Goal: Entertainment & Leisure: Browse casually

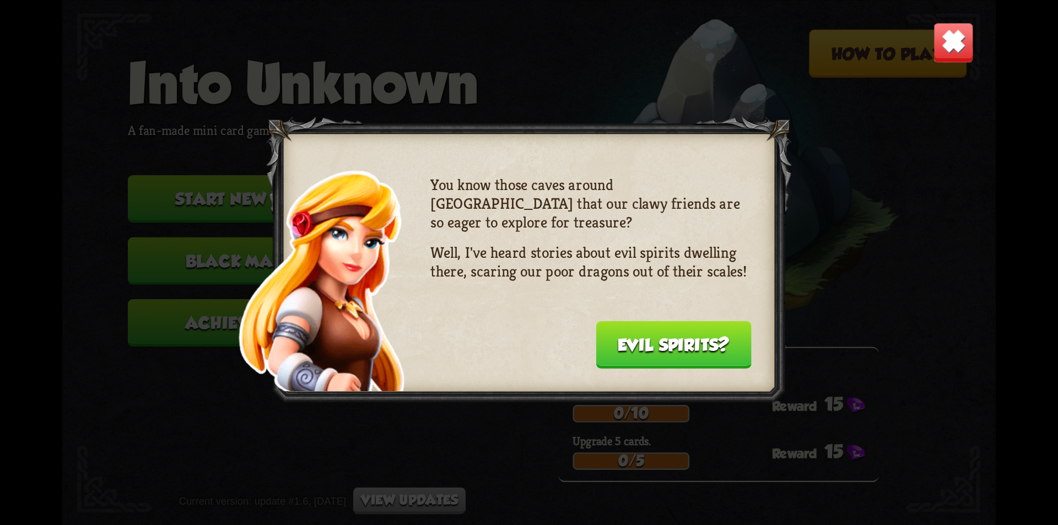
click at [625, 340] on button "Evil spirits?" at bounding box center [673, 344] width 156 height 47
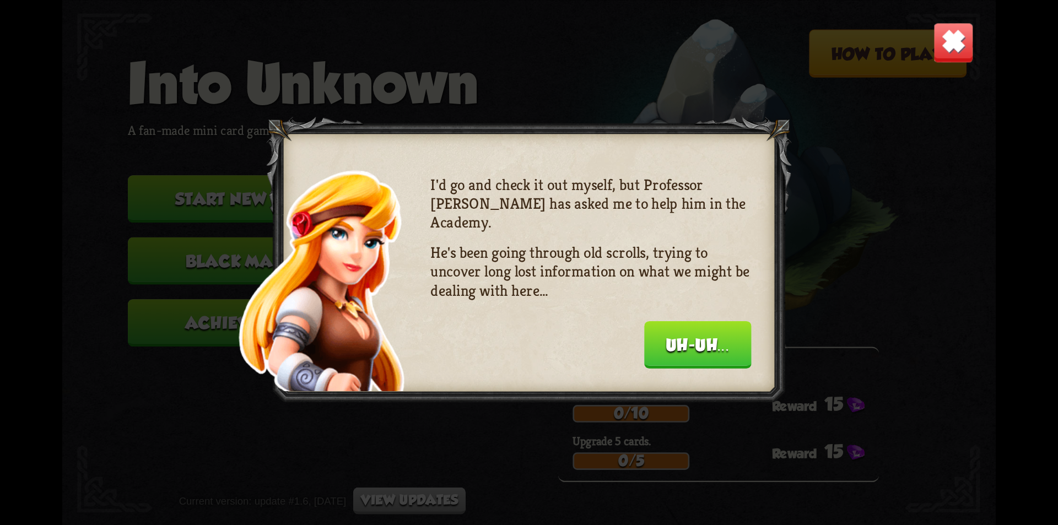
click at [627, 339] on div "I'd go and check it out myself, but Professor [PERSON_NAME] has asked me to hel…" at bounding box center [590, 269] width 321 height 189
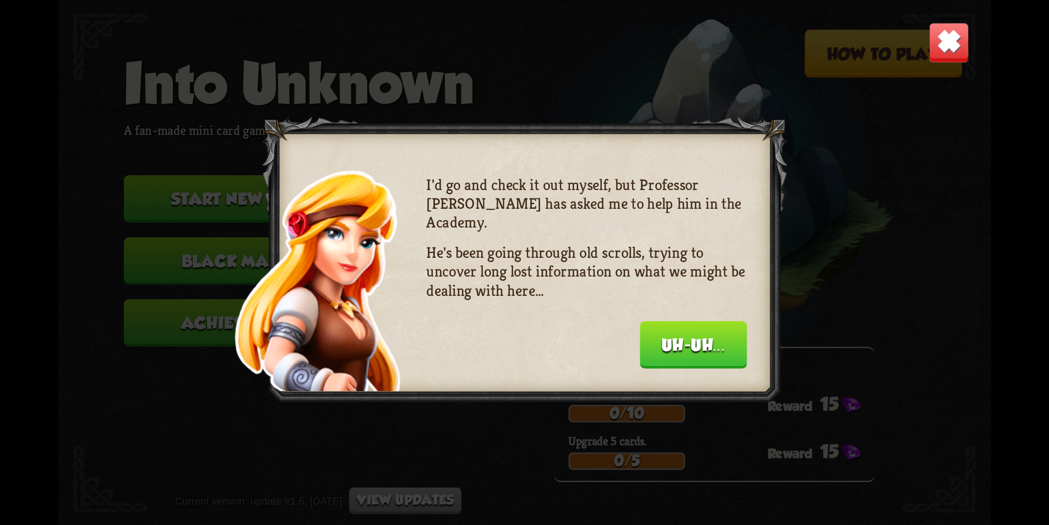
click at [950, 50] on img at bounding box center [949, 42] width 41 height 41
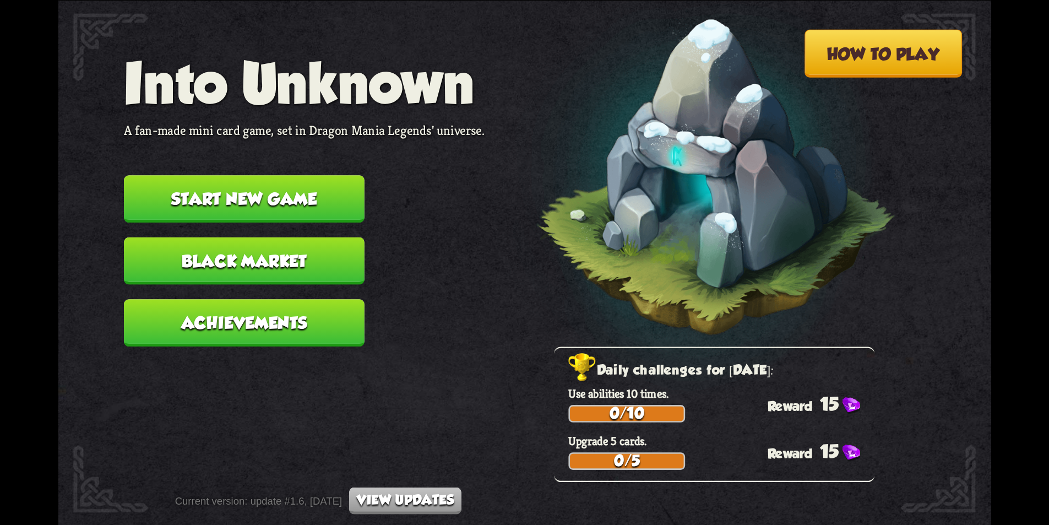
click at [250, 200] on button "Start new game" at bounding box center [244, 198] width 241 height 47
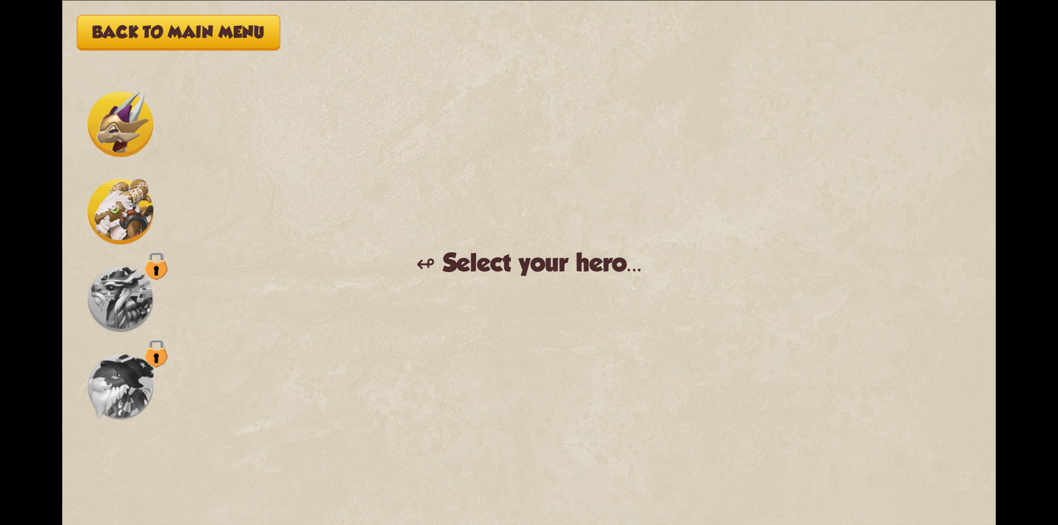
click at [122, 226] on img at bounding box center [121, 211] width 66 height 66
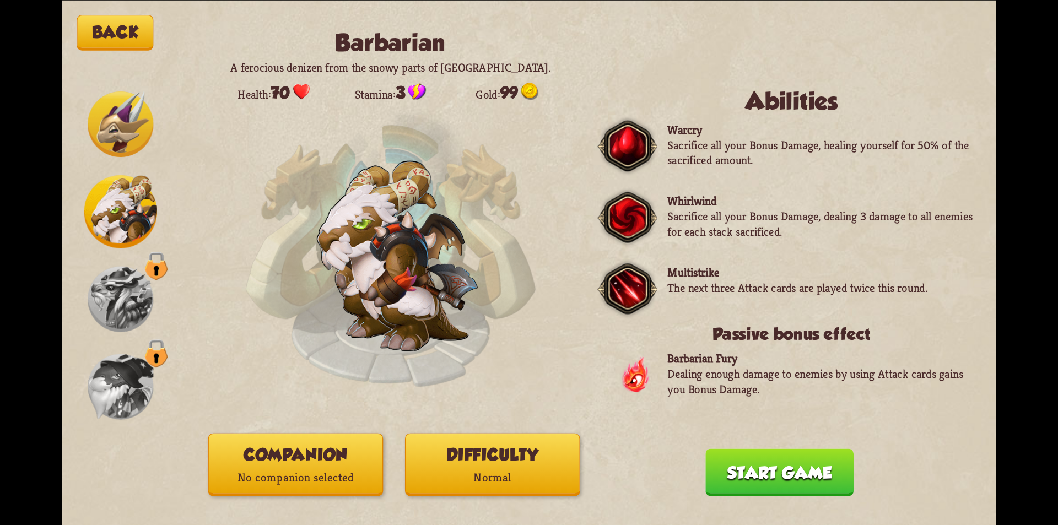
click at [766, 467] on button "Start game" at bounding box center [779, 471] width 148 height 47
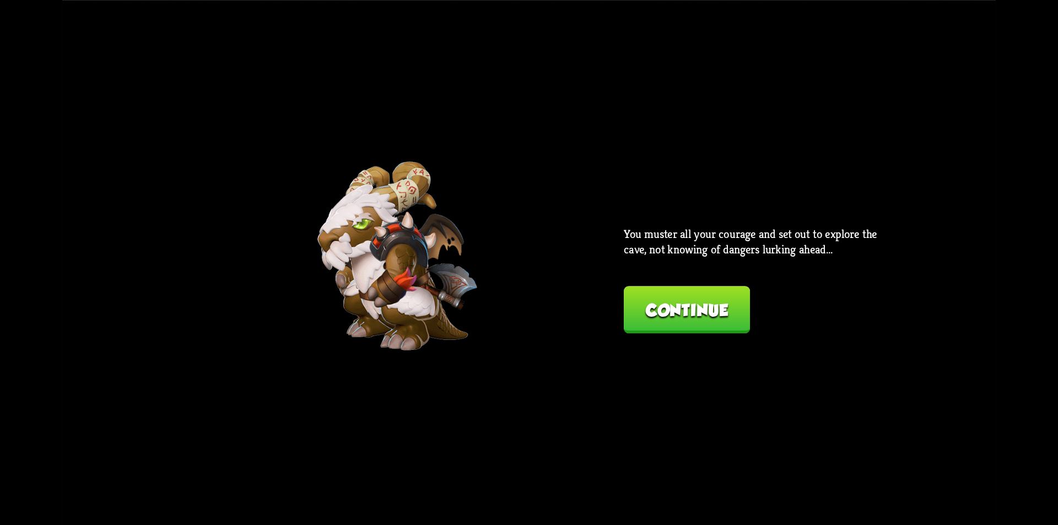
click at [658, 325] on button "Continue" at bounding box center [687, 309] width 126 height 47
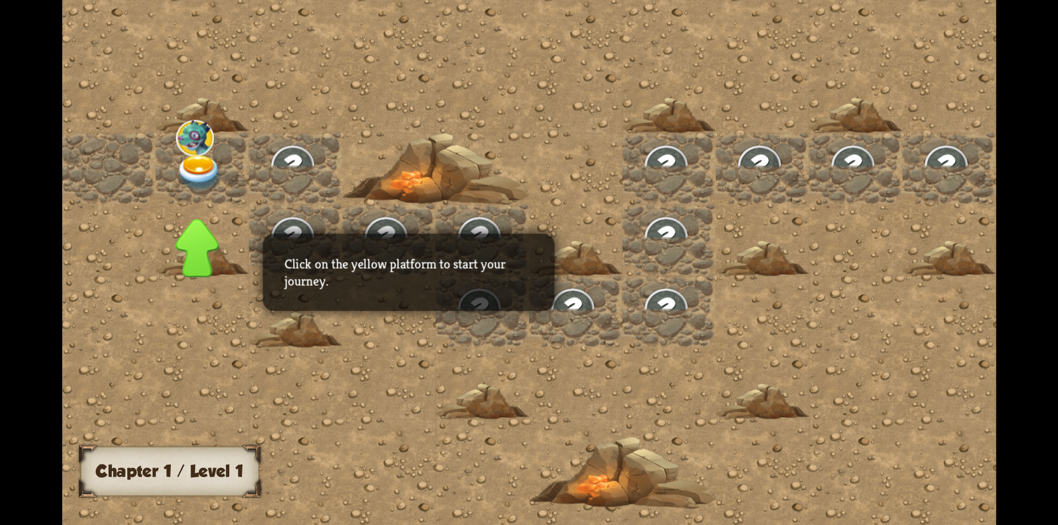
click at [1006, 167] on img at bounding box center [1041, 171] width 70 height 61
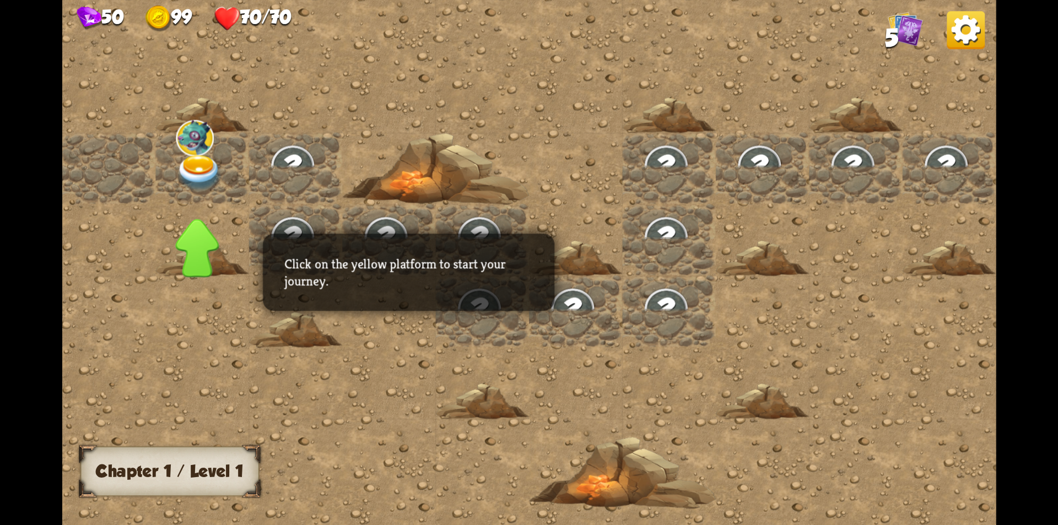
click at [197, 166] on img at bounding box center [199, 173] width 47 height 36
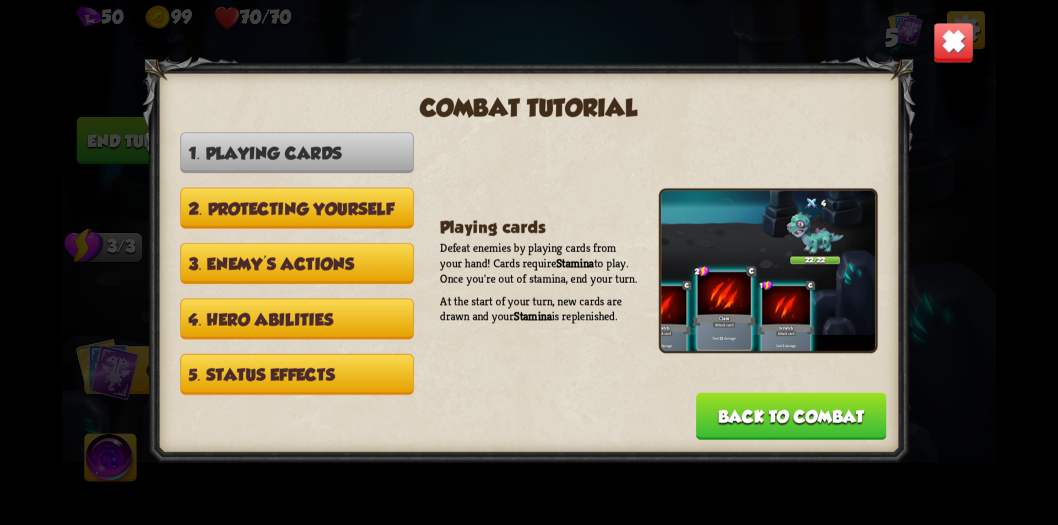
click at [948, 59] on img at bounding box center [953, 42] width 41 height 41
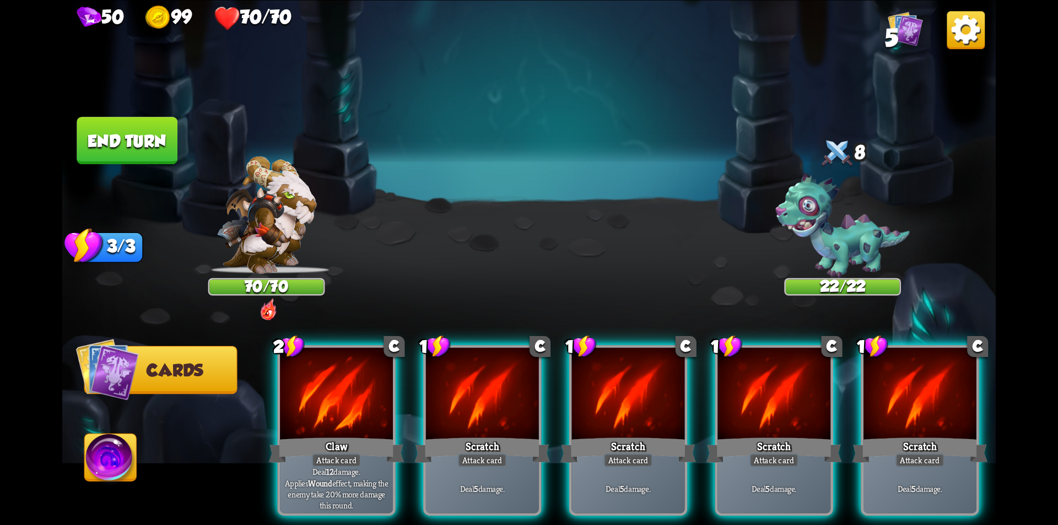
click at [120, 380] on img at bounding box center [107, 369] width 63 height 63
click at [897, 30] on span "5" at bounding box center [891, 37] width 13 height 29
